Goal: Book appointment/travel/reservation

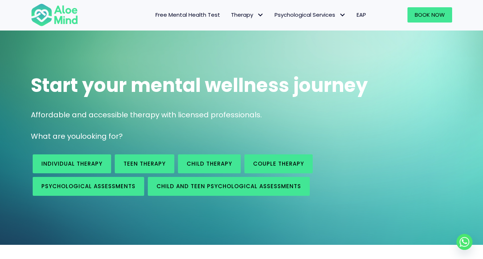
scroll to position [20, 0]
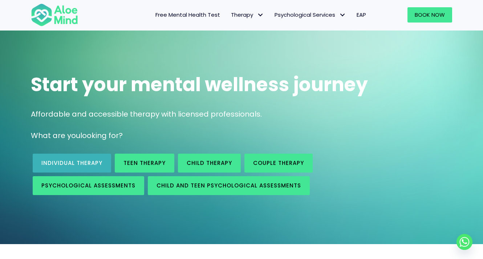
click at [71, 167] on link "Individual therapy" at bounding box center [72, 162] width 78 height 19
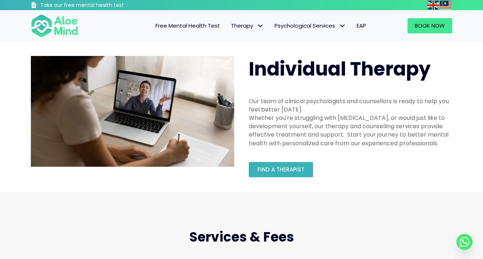
click at [297, 167] on span "Find a therapist" at bounding box center [280, 169] width 47 height 8
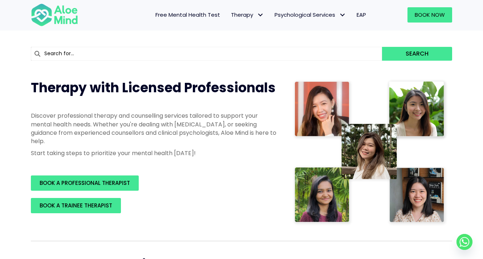
scroll to position [52, 0]
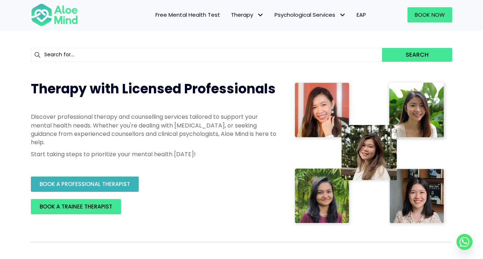
click at [101, 187] on link "BOOK A PROFESSIONAL THERAPIST" at bounding box center [85, 183] width 108 height 15
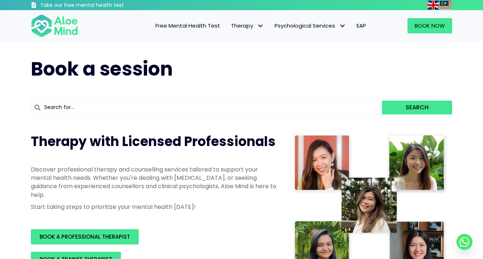
scroll to position [0, 0]
